Goal: Transaction & Acquisition: Purchase product/service

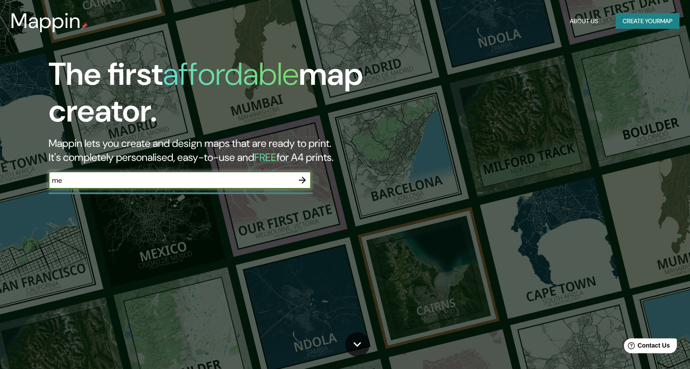
type input "m"
type input "M"
type input "Parque metropolitano leon gto"
click at [305, 185] on icon "button" at bounding box center [302, 180] width 10 height 10
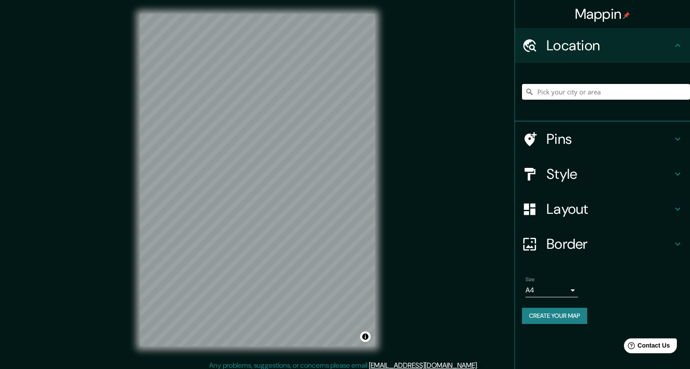
click at [592, 90] on input "Pick your city or area" at bounding box center [606, 92] width 168 height 16
click at [620, 91] on input "Pick your city or area" at bounding box center [606, 92] width 168 height 16
type input "[GEOGRAPHIC_DATA], [GEOGRAPHIC_DATA], [GEOGRAPHIC_DATA]"
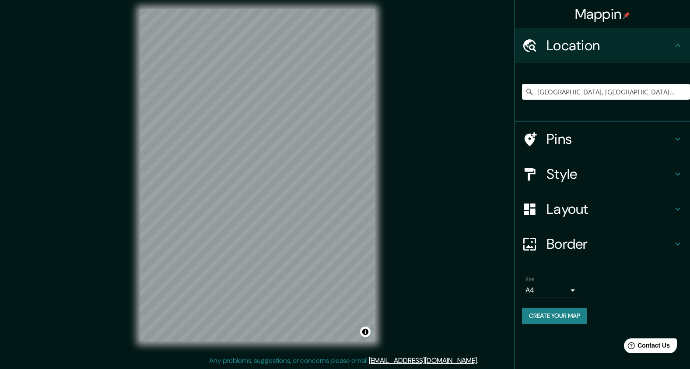
click at [385, 101] on div "© Mapbox © OpenStreetMap Improve this map" at bounding box center [257, 175] width 263 height 360
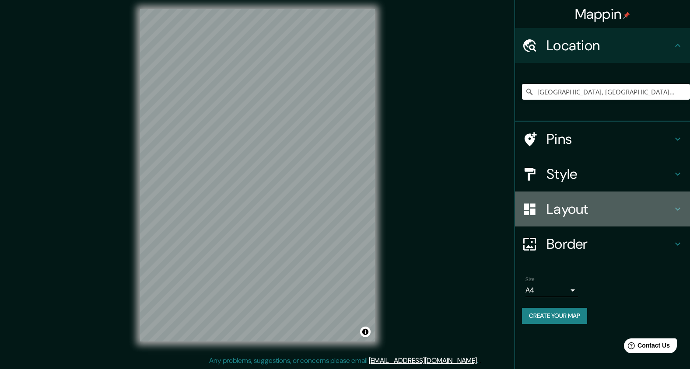
click at [557, 210] on h4 "Layout" at bounding box center [609, 208] width 126 height 17
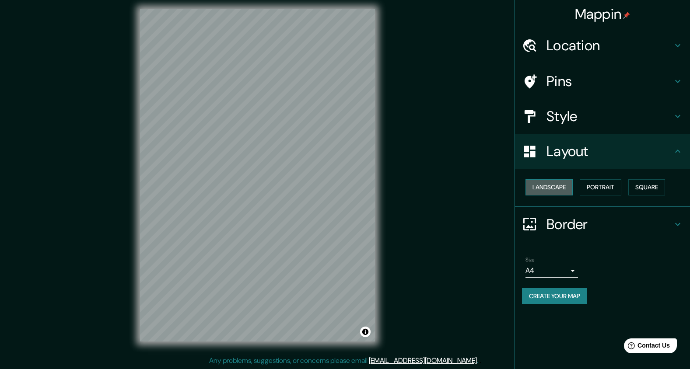
click at [564, 183] on button "Landscape" at bounding box center [548, 187] width 47 height 16
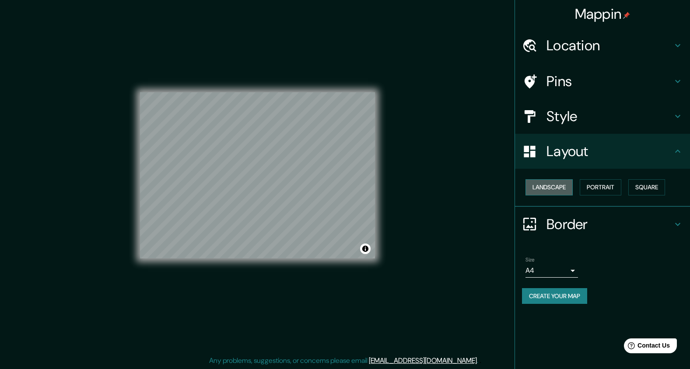
click at [563, 182] on button "Landscape" at bounding box center [548, 187] width 47 height 16
click at [596, 185] on button "Portrait" at bounding box center [601, 187] width 42 height 16
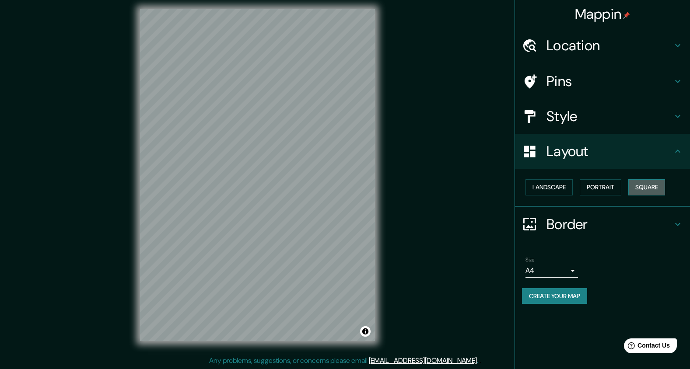
click at [638, 187] on button "Square" at bounding box center [646, 187] width 37 height 16
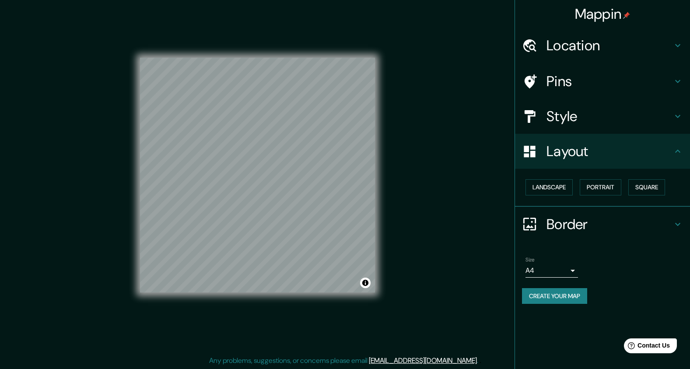
click at [568, 124] on h4 "Style" at bounding box center [609, 116] width 126 height 17
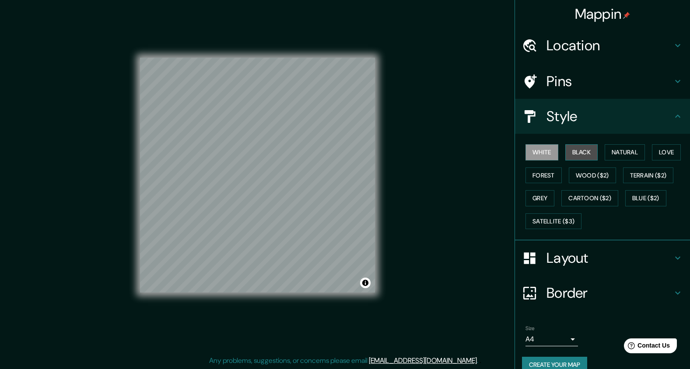
click at [571, 154] on button "Black" at bounding box center [581, 152] width 33 height 16
click at [605, 156] on button "Natural" at bounding box center [625, 152] width 40 height 16
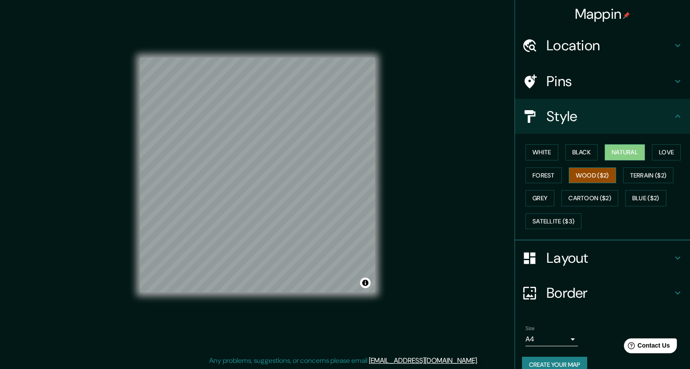
click at [596, 171] on button "Wood ($2)" at bounding box center [592, 176] width 47 height 16
click at [594, 192] on button "Cartoon ($2)" at bounding box center [589, 198] width 57 height 16
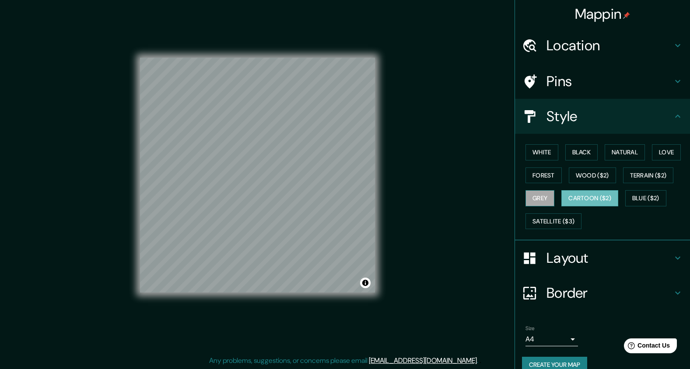
click at [539, 197] on button "Grey" at bounding box center [539, 198] width 29 height 16
click at [533, 173] on button "Forest" at bounding box center [543, 176] width 36 height 16
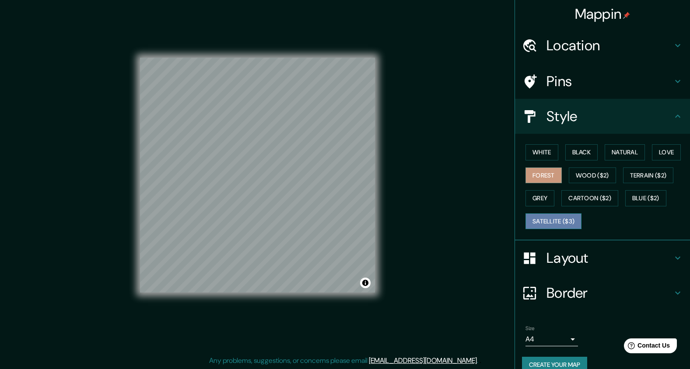
click at [544, 219] on button "Satellite ($3)" at bounding box center [553, 221] width 56 height 16
click at [639, 183] on button "Terrain ($2)" at bounding box center [648, 176] width 51 height 16
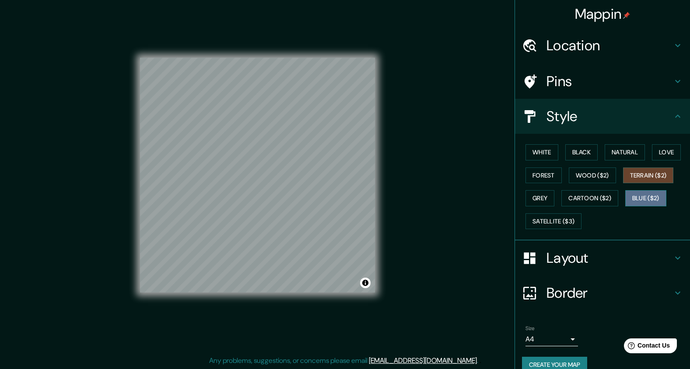
click at [640, 194] on button "Blue ($2)" at bounding box center [645, 198] width 41 height 16
click at [630, 174] on button "Terrain ($2)" at bounding box center [648, 176] width 51 height 16
click at [620, 154] on button "Natural" at bounding box center [625, 152] width 40 height 16
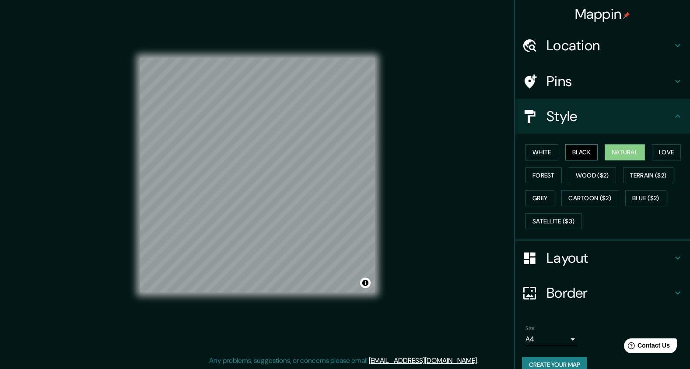
click at [568, 149] on button "Black" at bounding box center [581, 152] width 33 height 16
click at [669, 155] on button "Love" at bounding box center [666, 152] width 29 height 16
click at [534, 90] on div "Pins" at bounding box center [602, 81] width 175 height 35
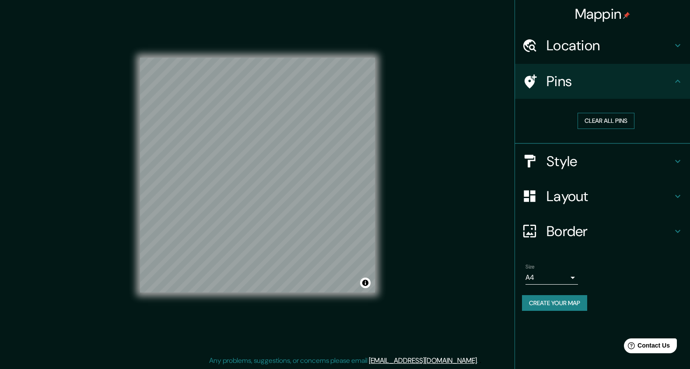
click at [591, 114] on button "Clear all pins" at bounding box center [605, 121] width 57 height 16
click at [605, 116] on button "Clear all pins" at bounding box center [605, 121] width 57 height 16
click at [581, 39] on h4 "Location" at bounding box center [609, 45] width 126 height 17
